Goal: Navigation & Orientation: Find specific page/section

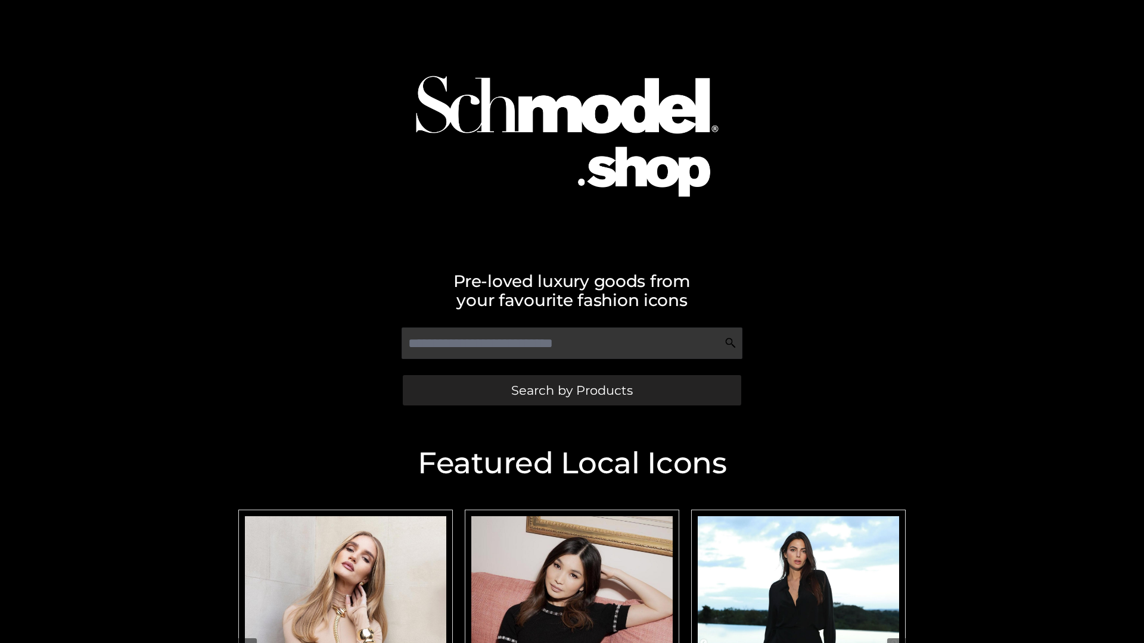
click at [571, 390] on span "Search by Products" at bounding box center [572, 390] width 122 height 13
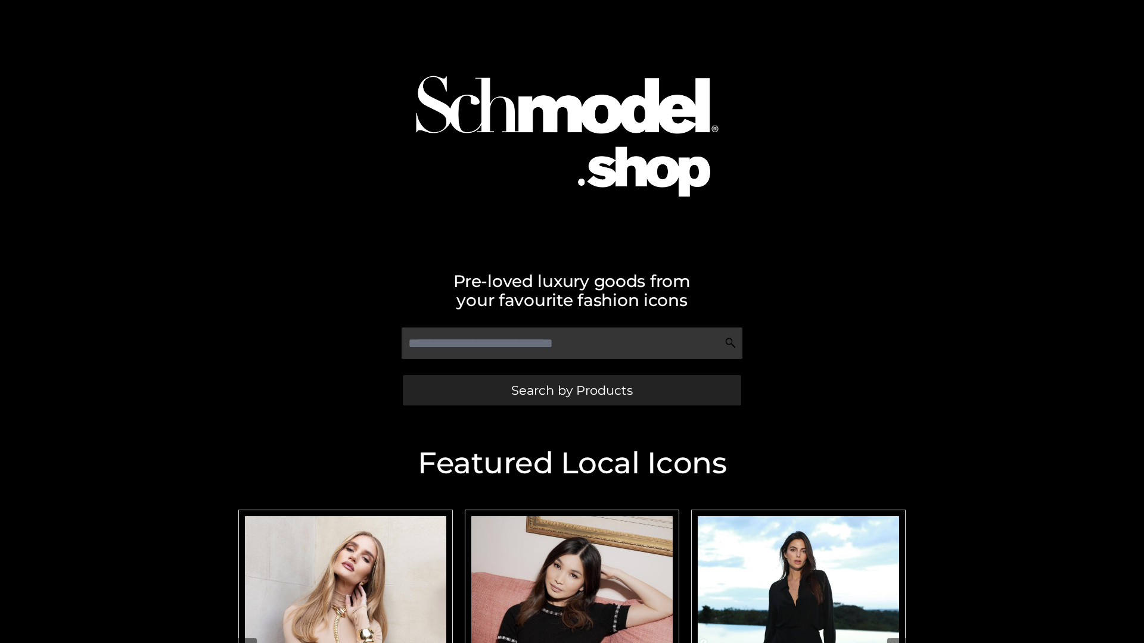
click at [571, 390] on span "Search by Products" at bounding box center [572, 390] width 122 height 13
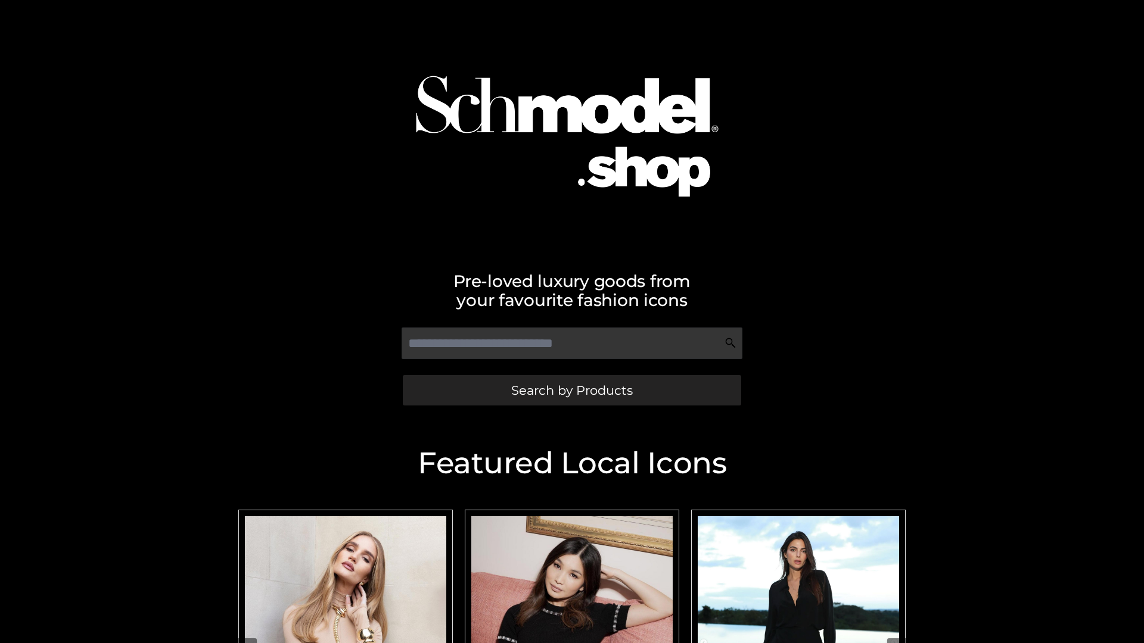
click at [571, 390] on span "Search by Products" at bounding box center [572, 390] width 122 height 13
